Goal: Find specific page/section: Find specific page/section

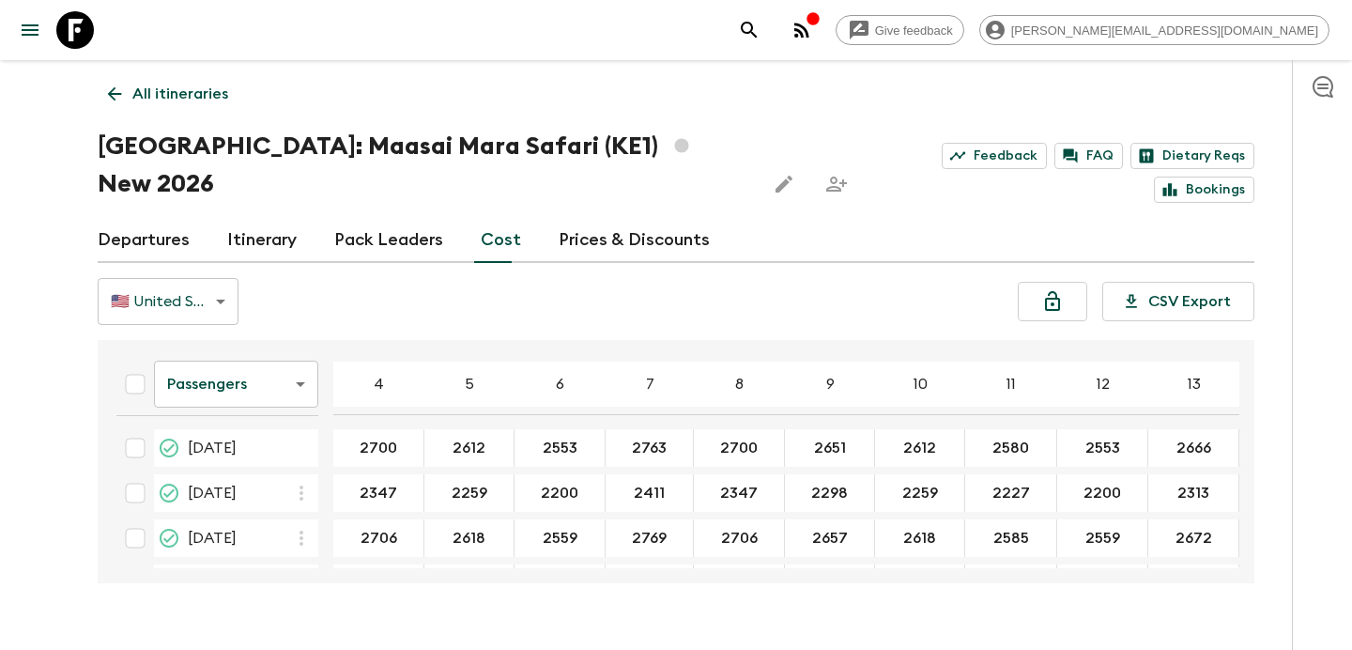
click at [809, 32] on icon "button" at bounding box center [801, 30] width 15 height 15
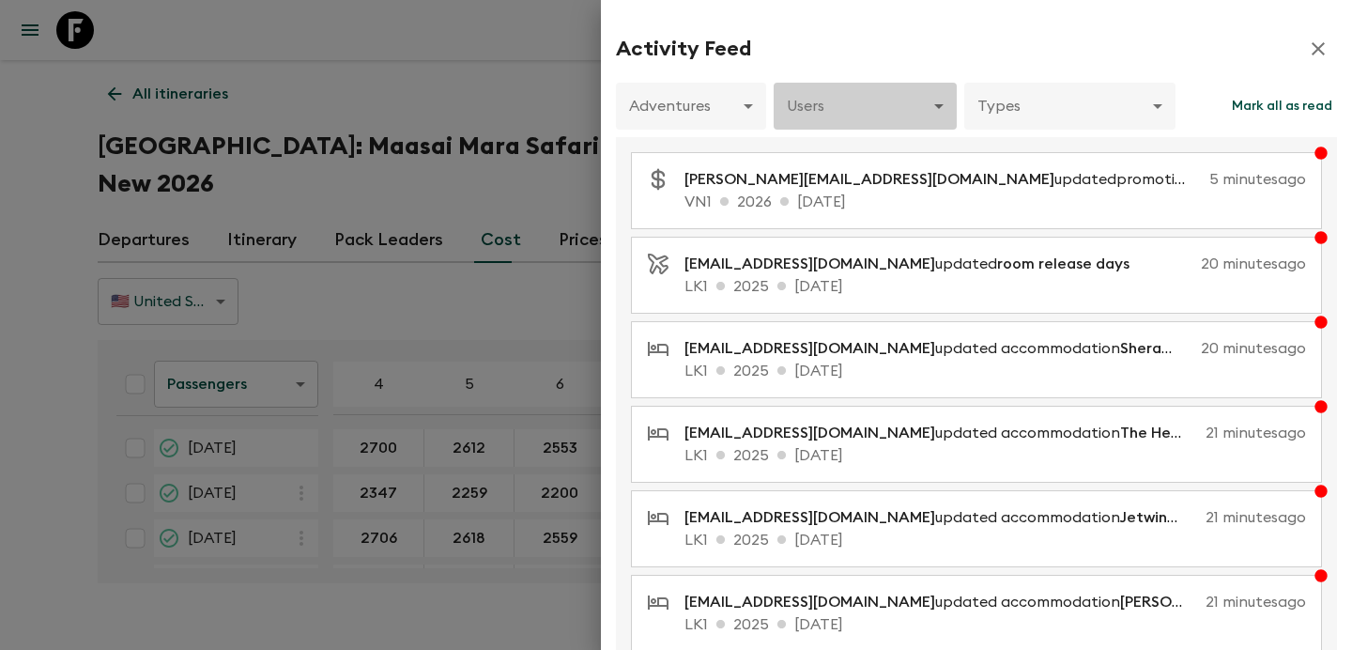
click at [892, 124] on body "Give feedback [PERSON_NAME][EMAIL_ADDRESS][DOMAIN_NAME] All itineraries [GEOGRA…" at bounding box center [676, 343] width 1352 height 686
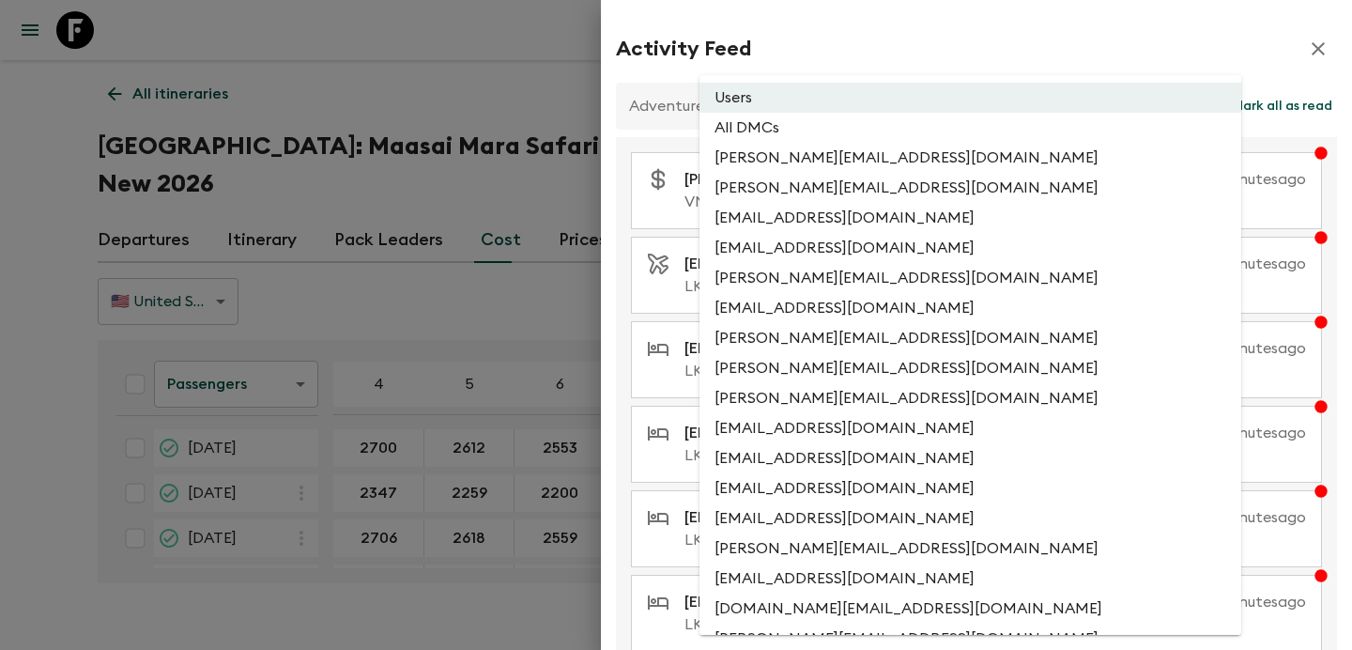
click at [835, 126] on li "All DMCs" at bounding box center [970, 128] width 542 height 30
type input "EXTERNAL_ONLY"
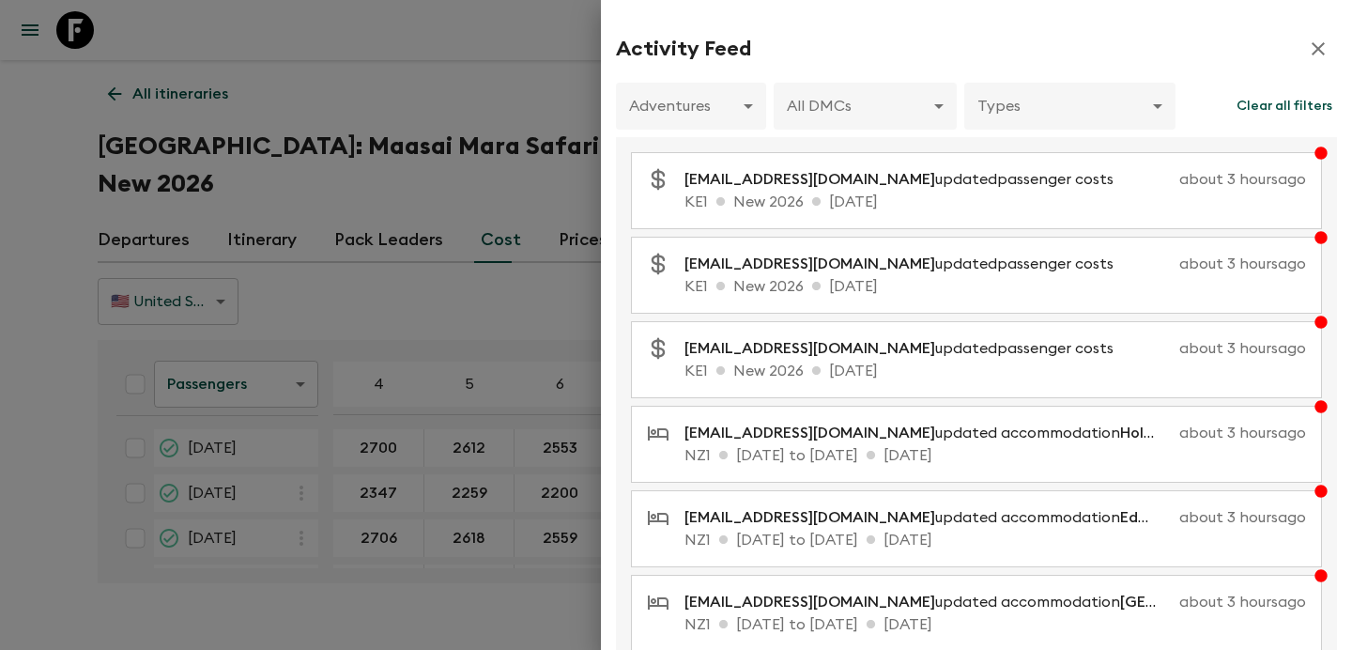
click at [495, 275] on div at bounding box center [676, 325] width 1352 height 650
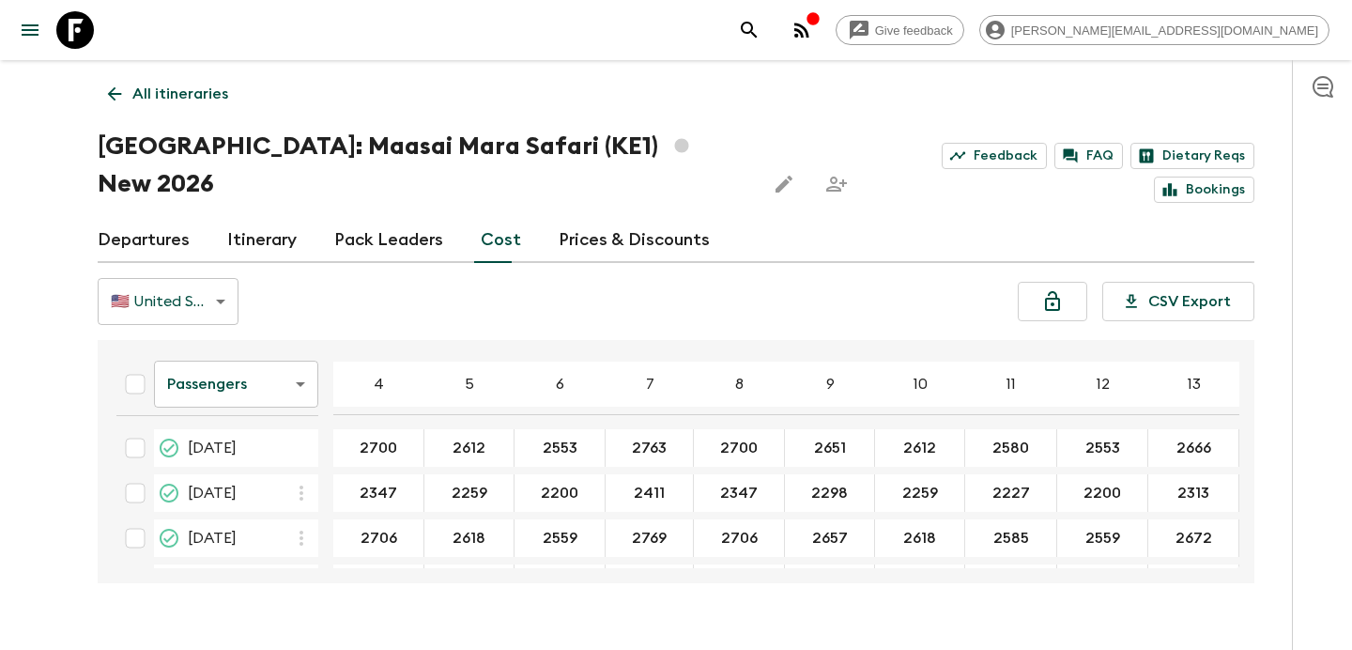
click at [213, 92] on p "All itineraries" at bounding box center [180, 94] width 96 height 23
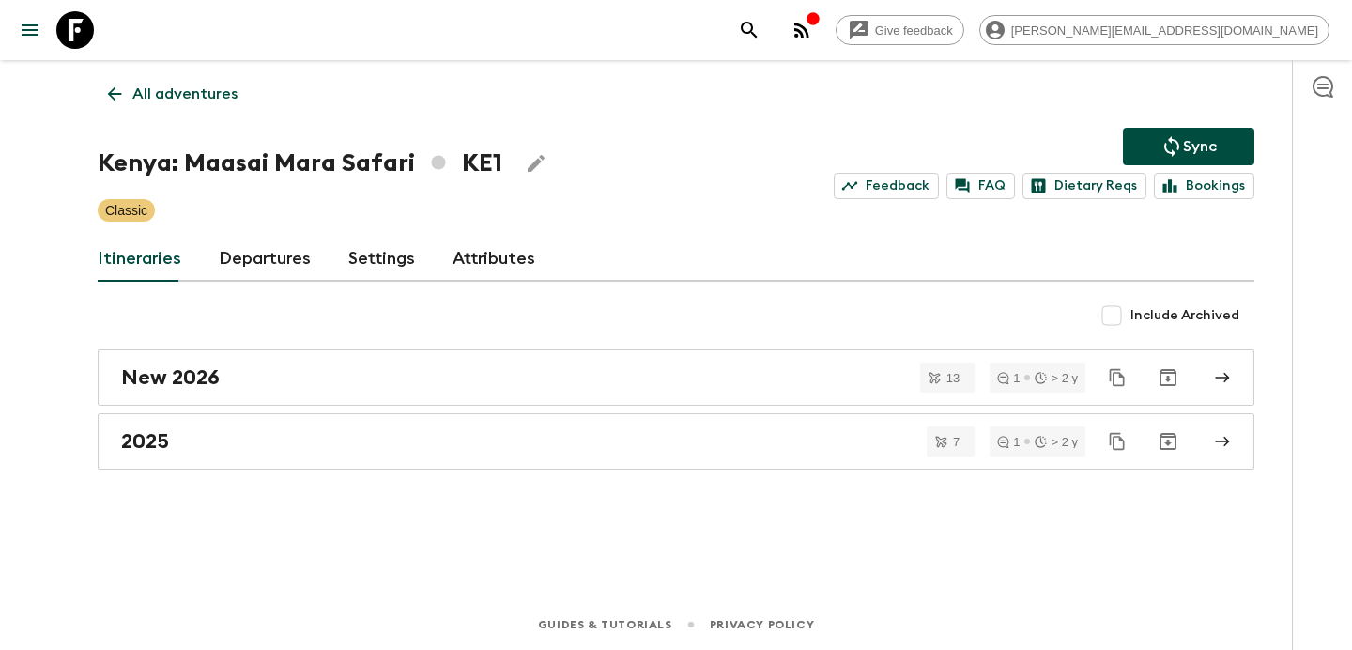
click at [809, 32] on icon "button" at bounding box center [801, 30] width 15 height 15
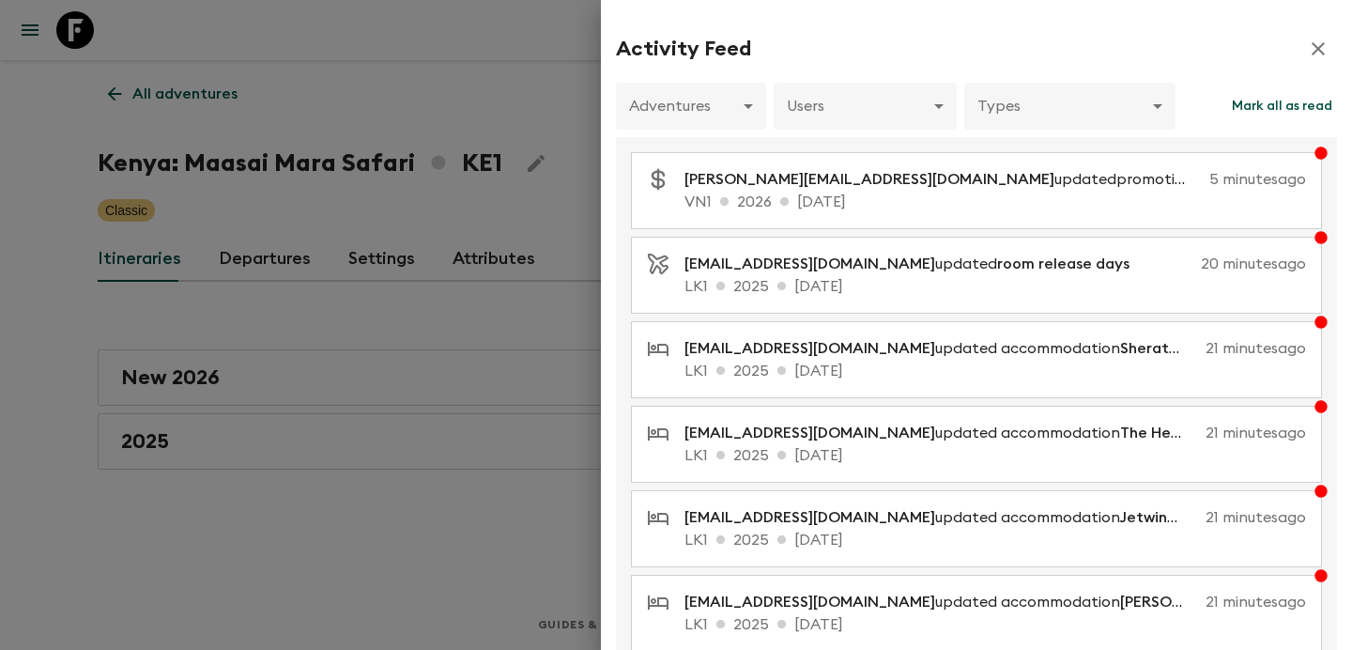
click at [524, 104] on div at bounding box center [676, 325] width 1352 height 650
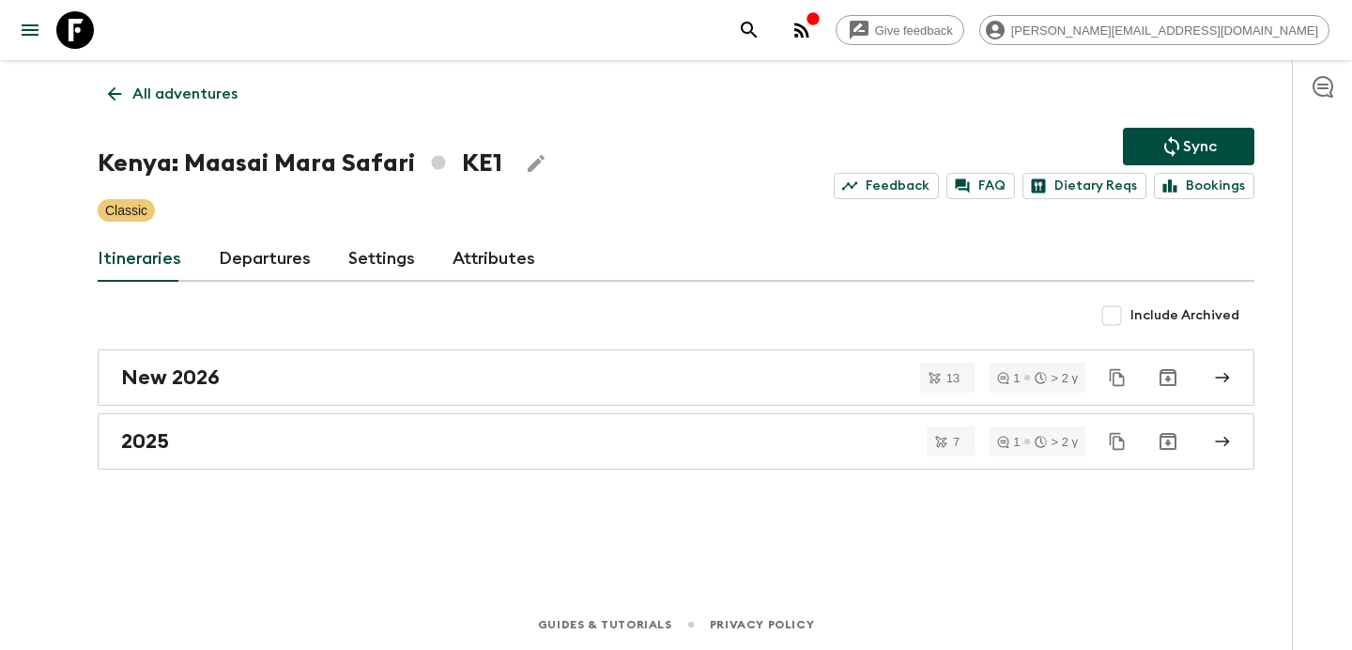
click at [821, 27] on div "button" at bounding box center [813, 20] width 15 height 19
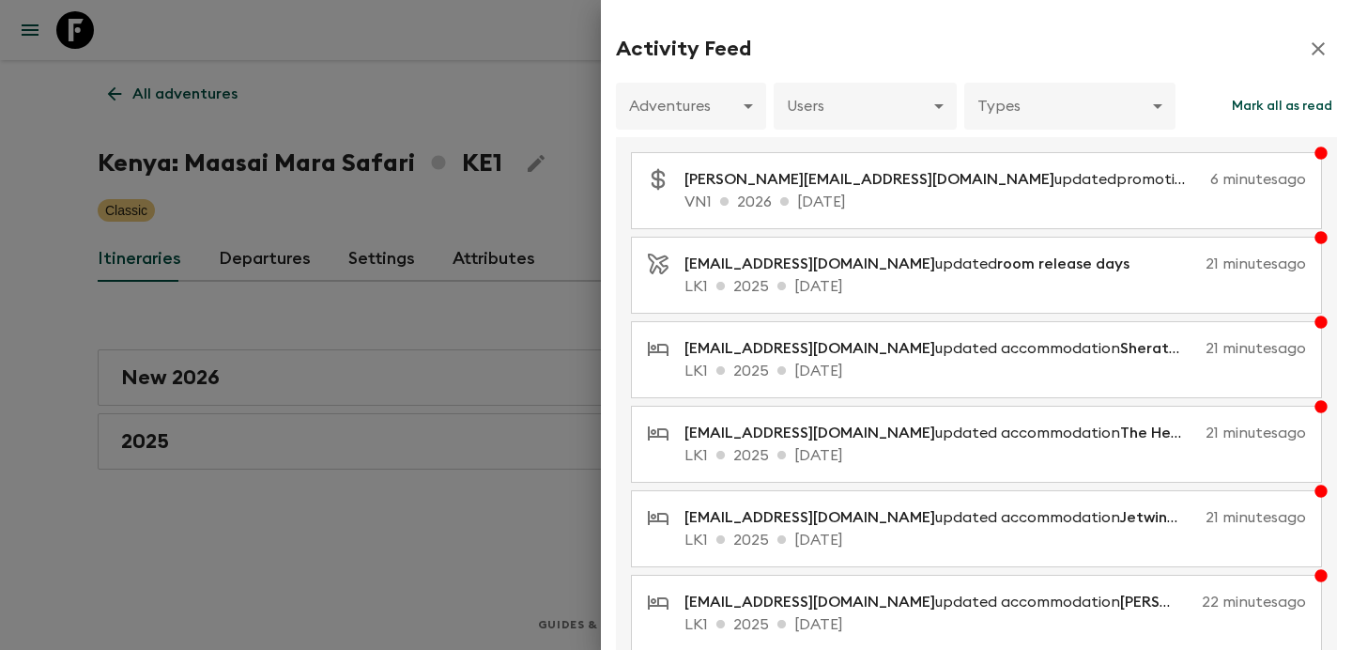
click at [472, 150] on div at bounding box center [676, 325] width 1352 height 650
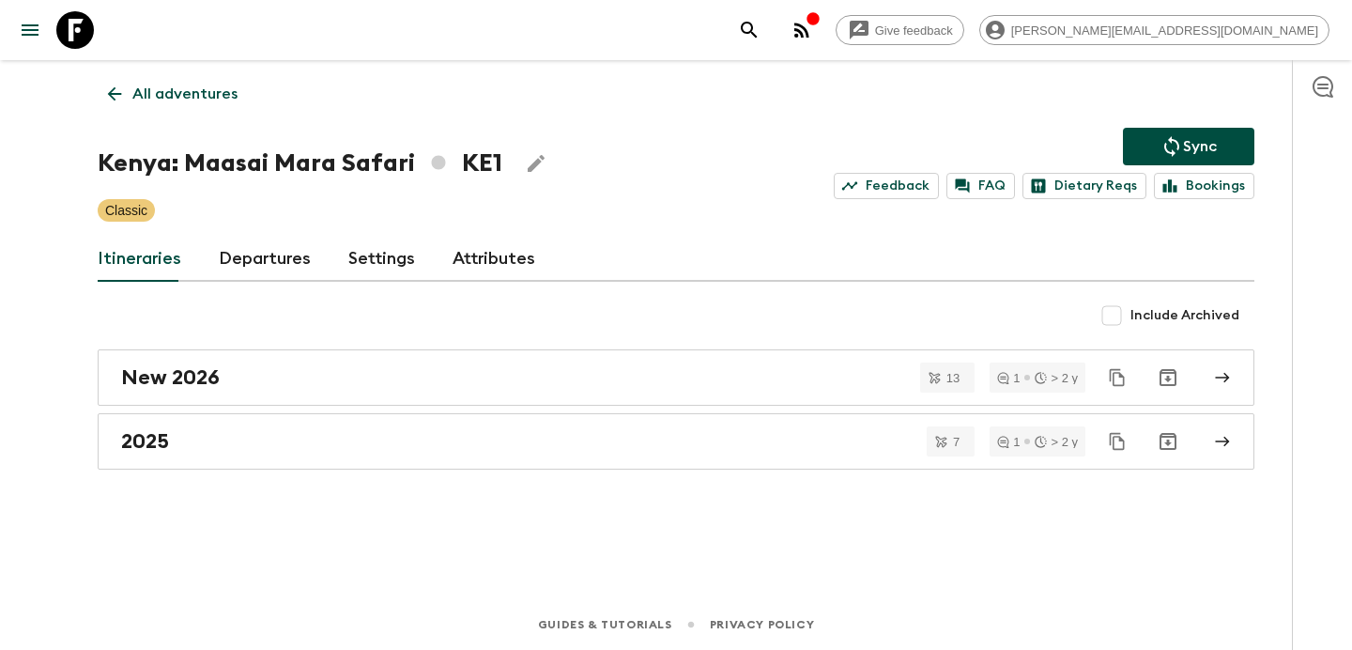
click at [809, 33] on icon "button" at bounding box center [801, 30] width 15 height 15
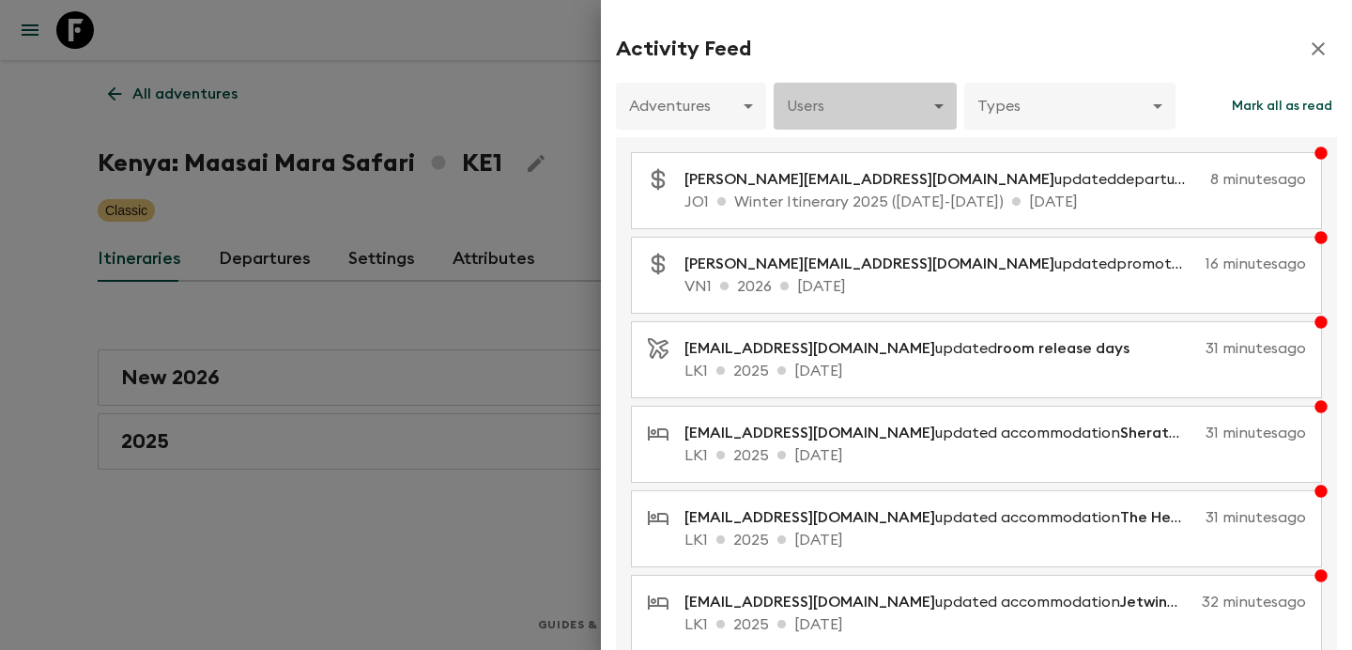
click at [909, 86] on body "Give feedback [PERSON_NAME][EMAIL_ADDRESS][DOMAIN_NAME] All adventures Kenya: M…" at bounding box center [676, 325] width 1352 height 650
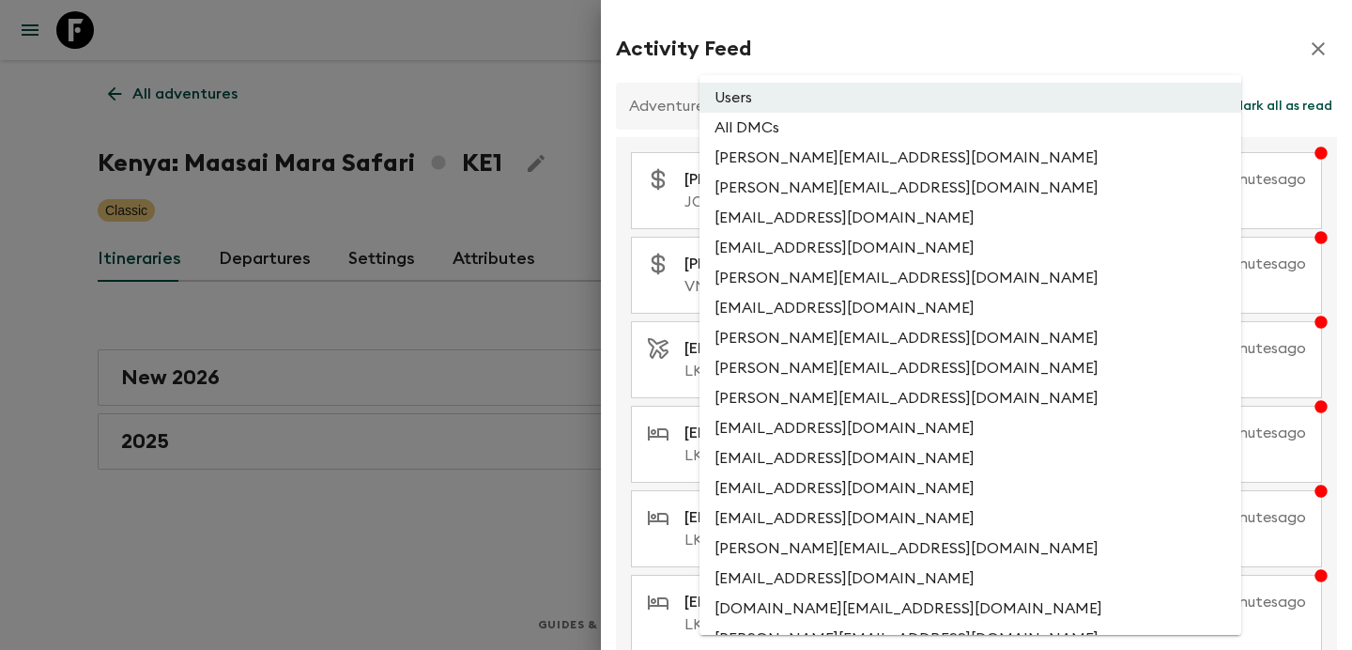
click at [878, 129] on li "All DMCs" at bounding box center [970, 128] width 542 height 30
type input "EXTERNAL_ONLY"
